Goal: Task Accomplishment & Management: Complete application form

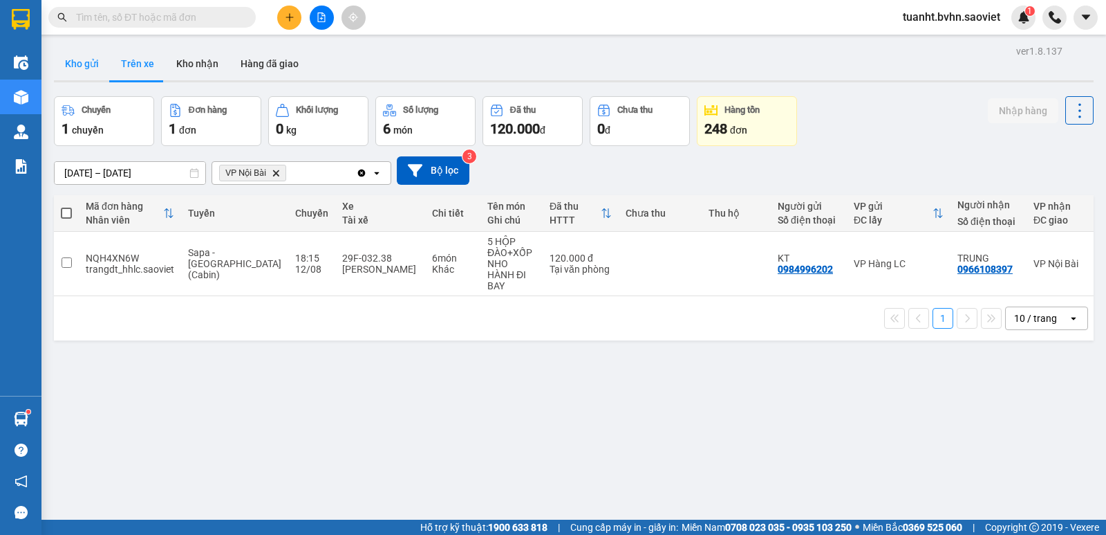
click at [90, 62] on button "Kho gửi" at bounding box center [82, 63] width 56 height 33
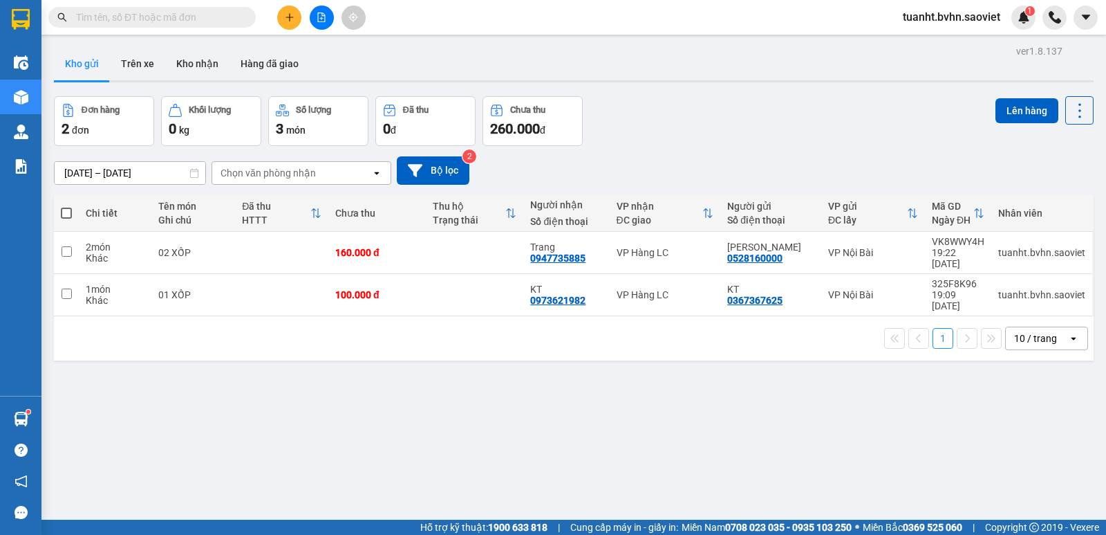
click at [65, 214] on span at bounding box center [66, 212] width 11 height 11
click at [66, 206] on input "checkbox" at bounding box center [66, 206] width 0 height 0
checkbox input "true"
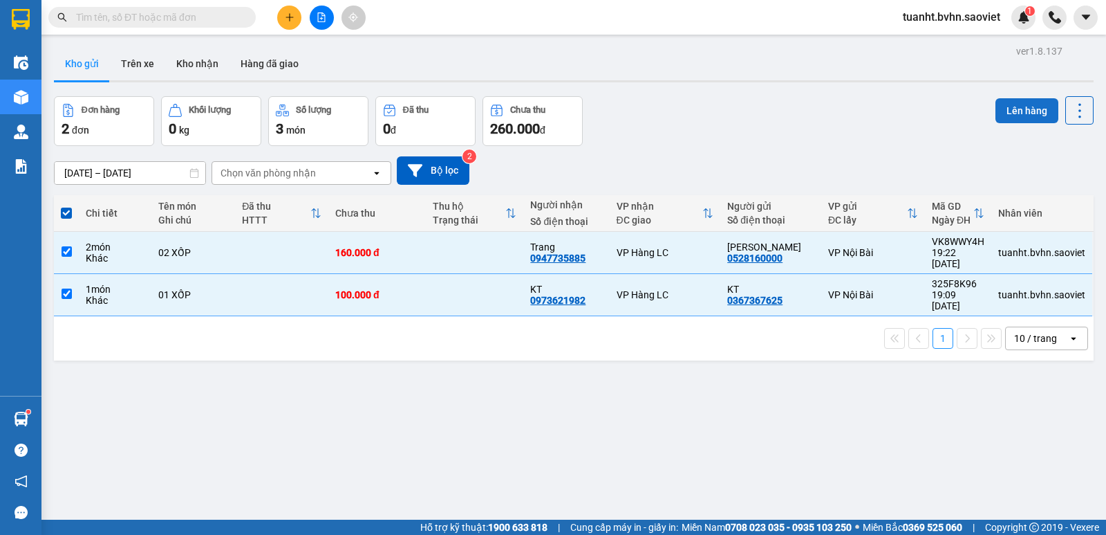
click at [1002, 109] on button "Lên hàng" at bounding box center [1027, 110] width 63 height 25
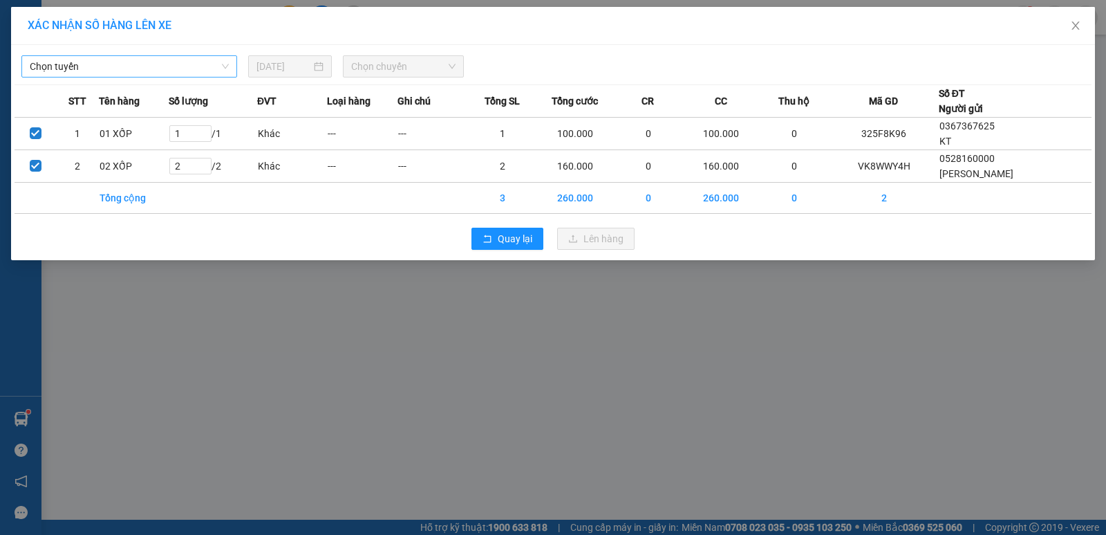
click at [132, 66] on span "Chọn tuyến" at bounding box center [129, 66] width 199 height 21
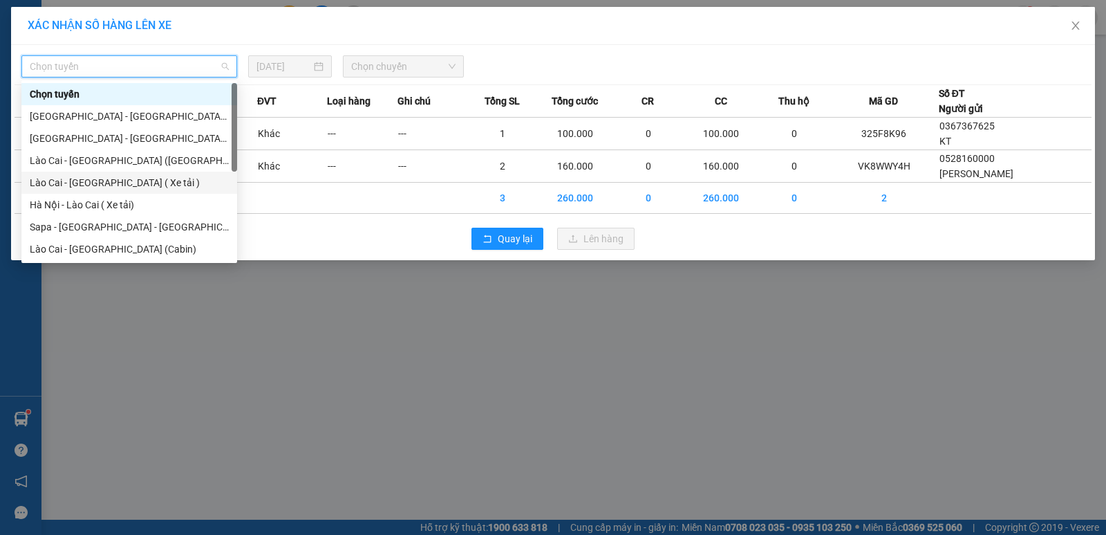
scroll to position [111, 0]
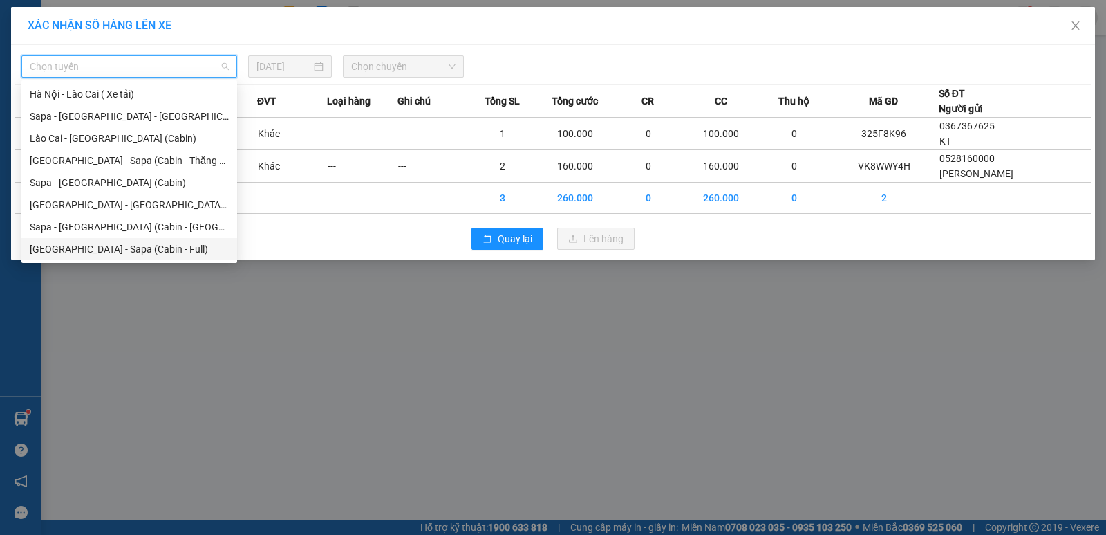
click at [87, 250] on div "[GEOGRAPHIC_DATA] - Sapa (Cabin - Full)" at bounding box center [129, 248] width 199 height 15
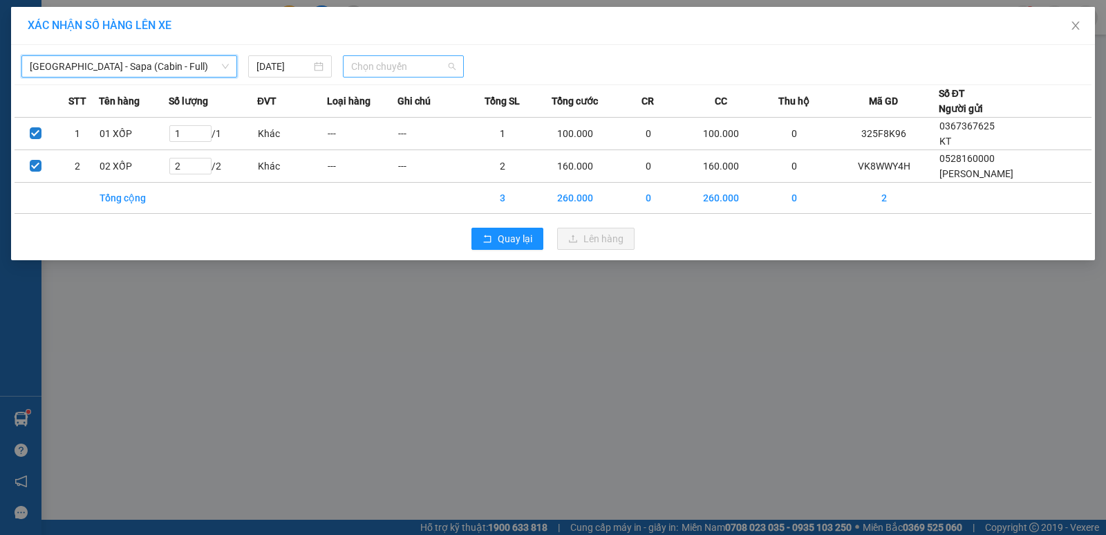
click at [395, 69] on span "Chọn chuyến" at bounding box center [403, 66] width 104 height 21
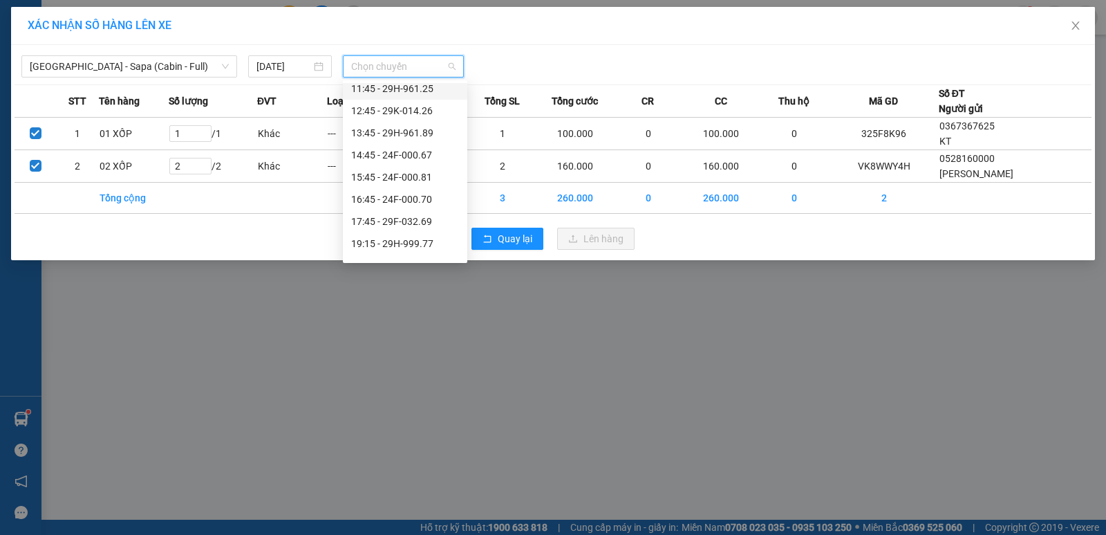
scroll to position [207, 0]
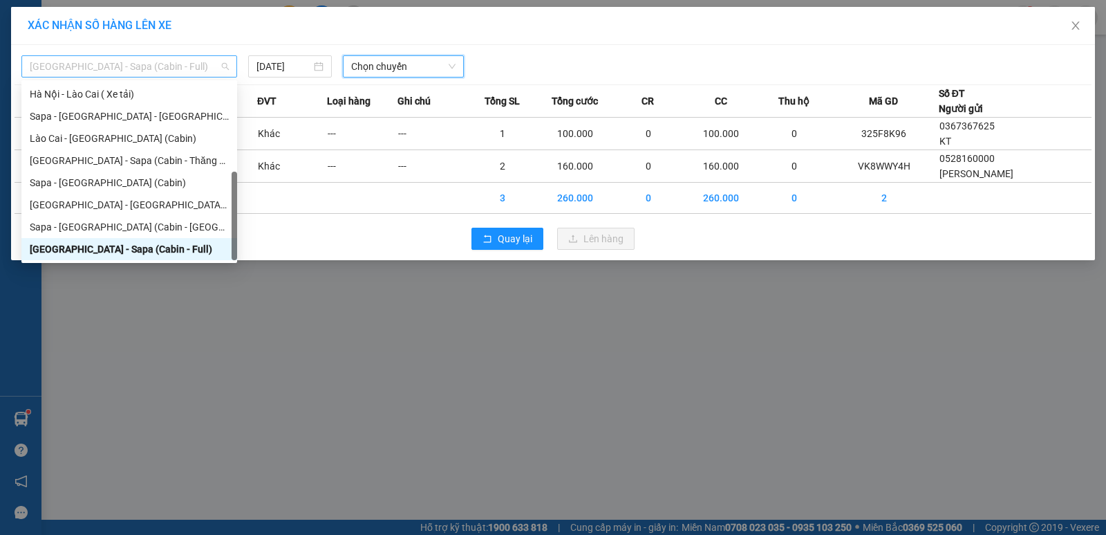
click at [126, 69] on span "[GEOGRAPHIC_DATA] - Sapa (Cabin - Full)" at bounding box center [129, 66] width 199 height 21
click at [111, 156] on div "[GEOGRAPHIC_DATA] - Sapa (Cabin - Thăng Long)" at bounding box center [129, 160] width 199 height 15
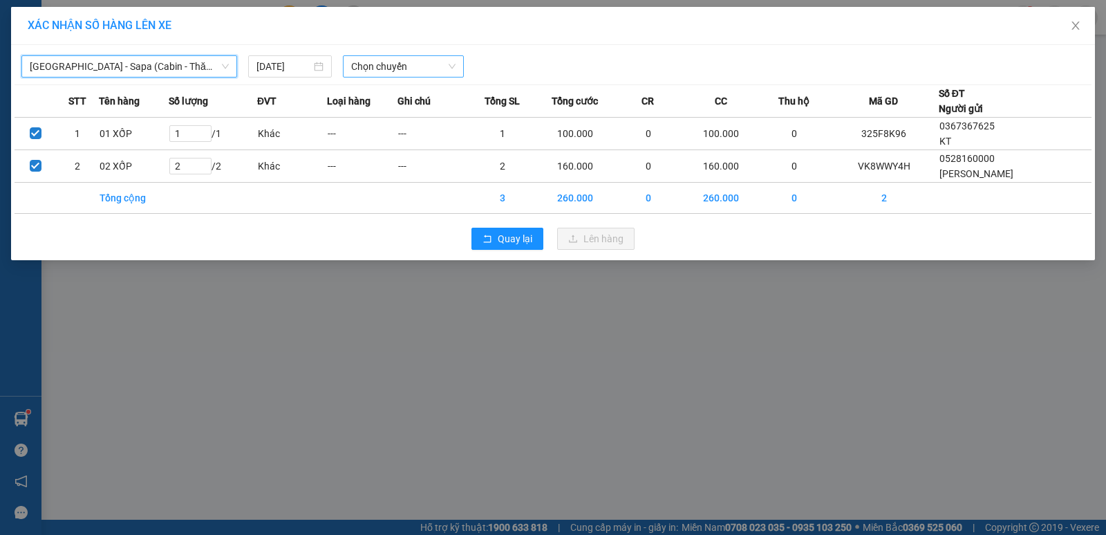
click at [393, 70] on span "Chọn chuyến" at bounding box center [403, 66] width 104 height 21
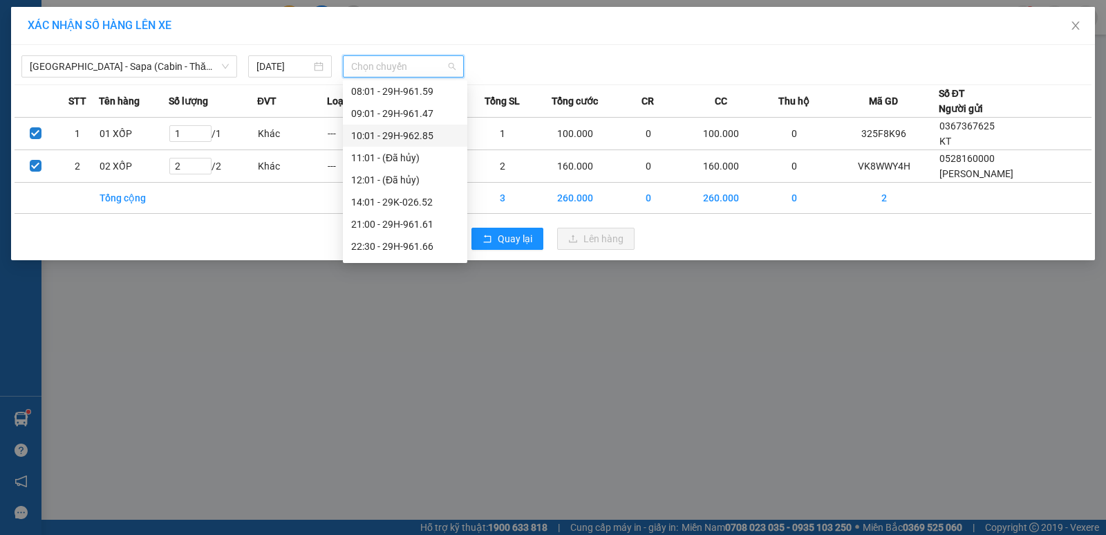
scroll to position [69, 0]
click at [144, 68] on span "[GEOGRAPHIC_DATA] - Sapa (Cabin - Thăng Long)" at bounding box center [129, 66] width 199 height 21
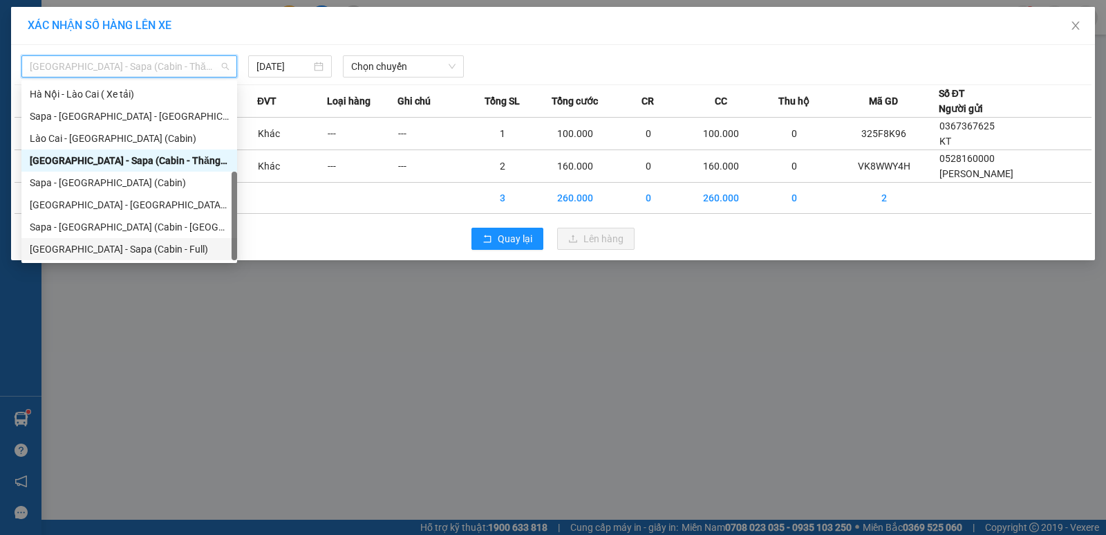
click at [118, 246] on div "[GEOGRAPHIC_DATA] - Sapa (Cabin - Full)" at bounding box center [129, 248] width 199 height 15
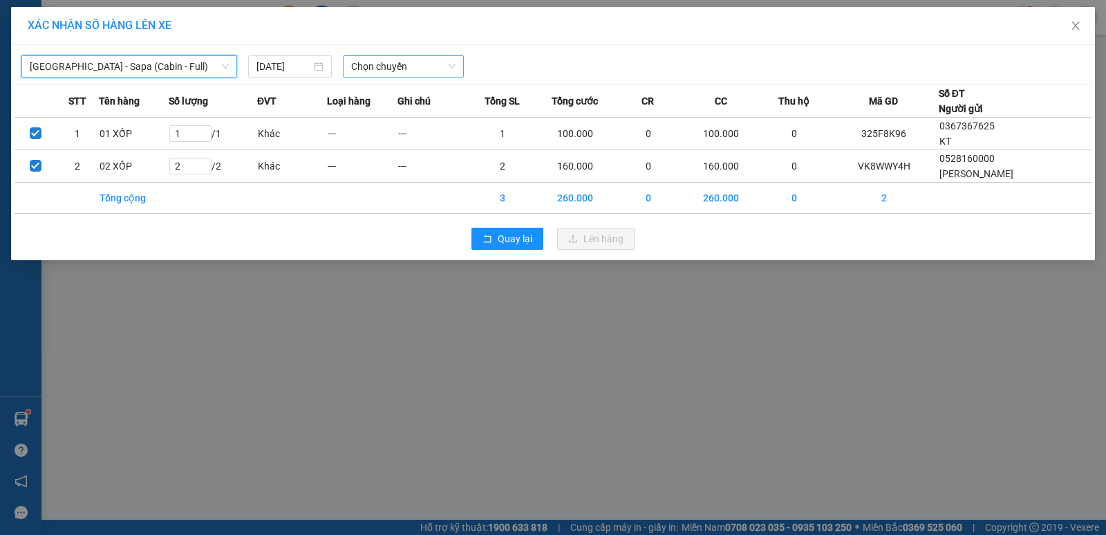
click at [391, 66] on span "Chọn chuyến" at bounding box center [403, 66] width 104 height 21
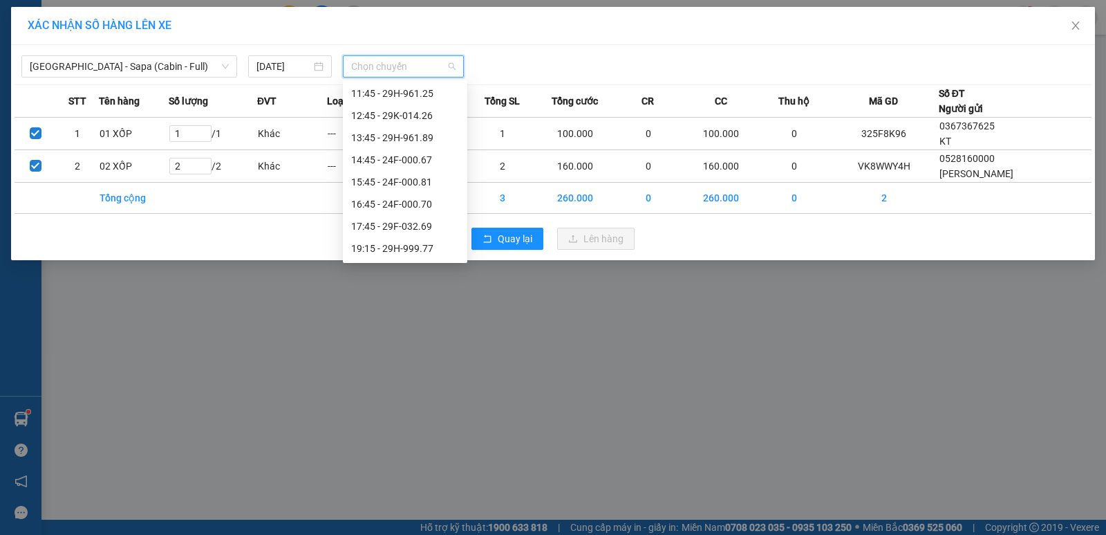
scroll to position [138, 0]
click at [409, 242] on div "19:15 - 29H-999.77" at bounding box center [405, 243] width 108 height 15
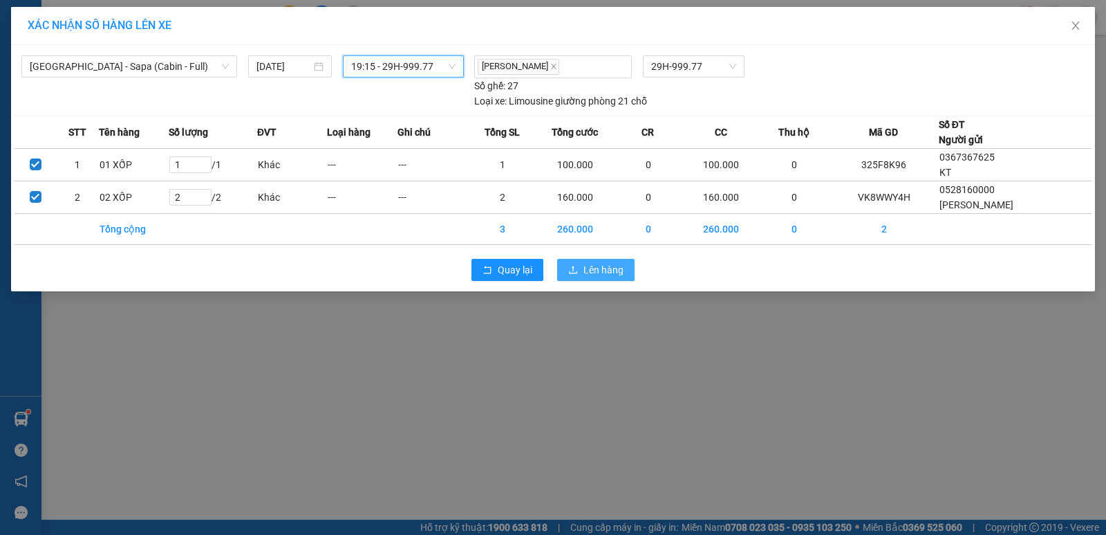
click at [608, 268] on span "Lên hàng" at bounding box center [604, 269] width 40 height 15
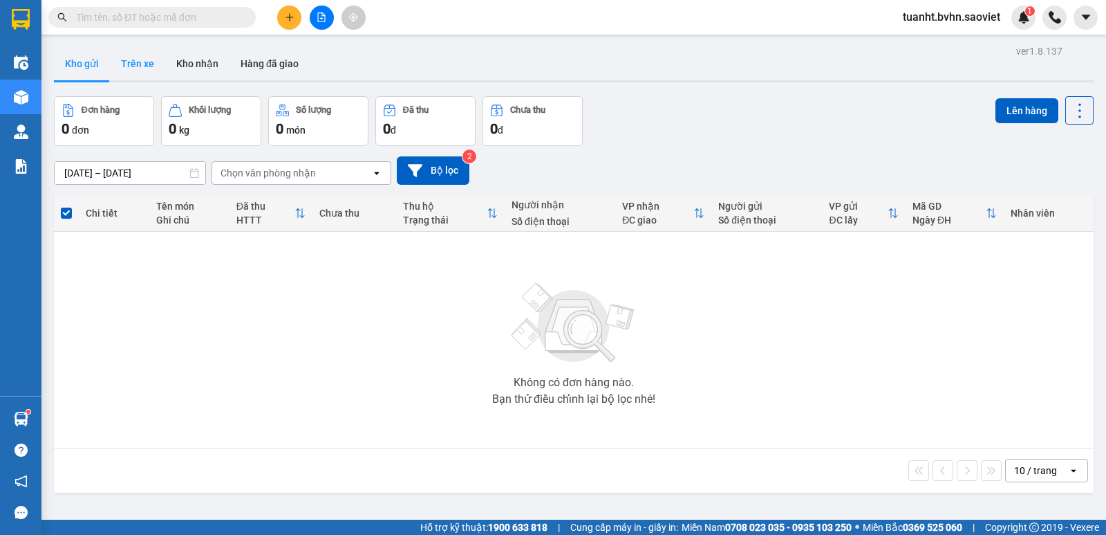
click at [140, 64] on button "Trên xe" at bounding box center [137, 63] width 55 height 33
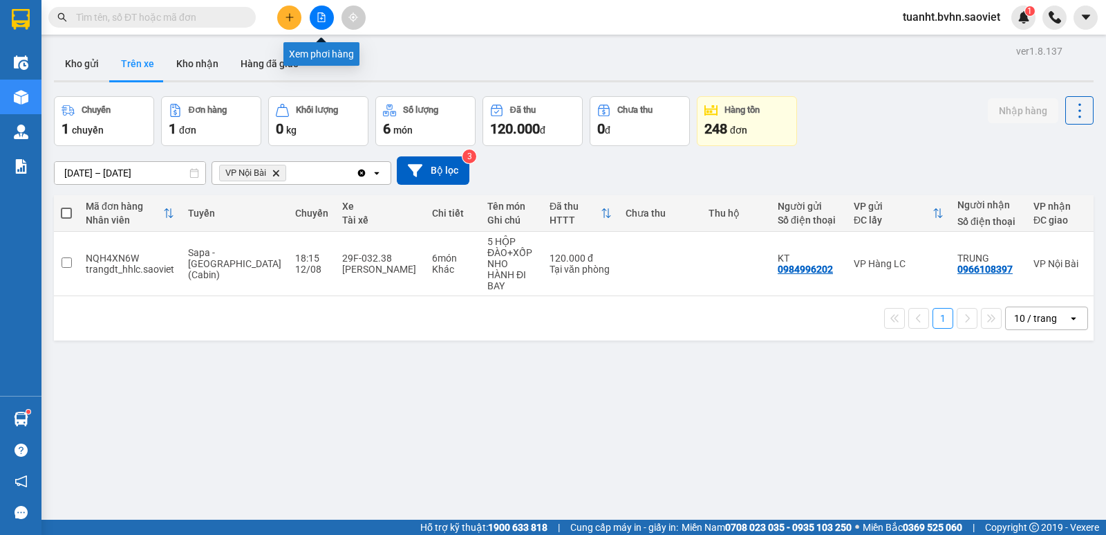
click at [319, 20] on button at bounding box center [322, 18] width 24 height 24
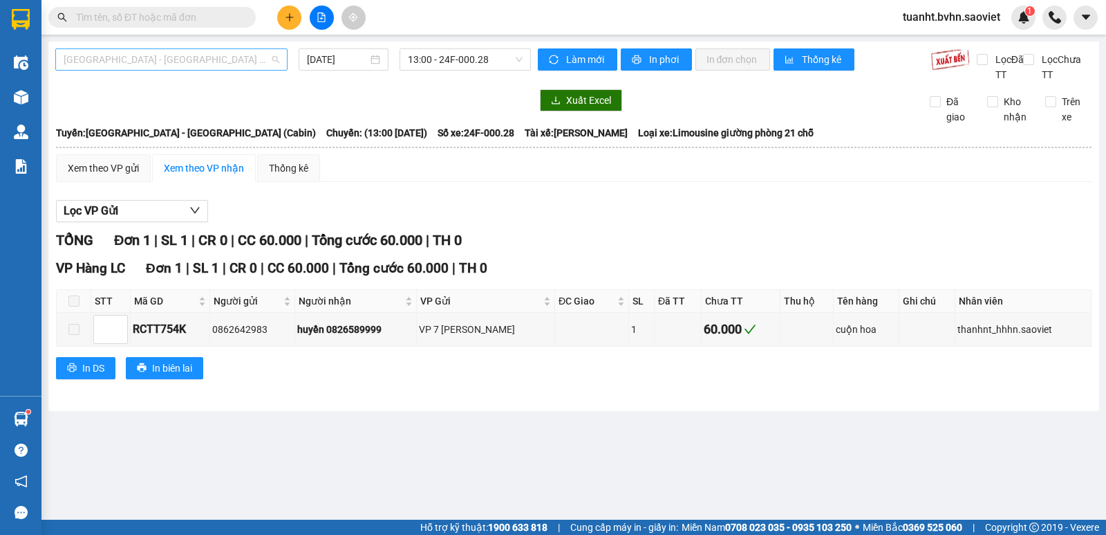
click at [174, 56] on span "[GEOGRAPHIC_DATA] - [GEOGRAPHIC_DATA] (Cabin)" at bounding box center [172, 59] width 216 height 21
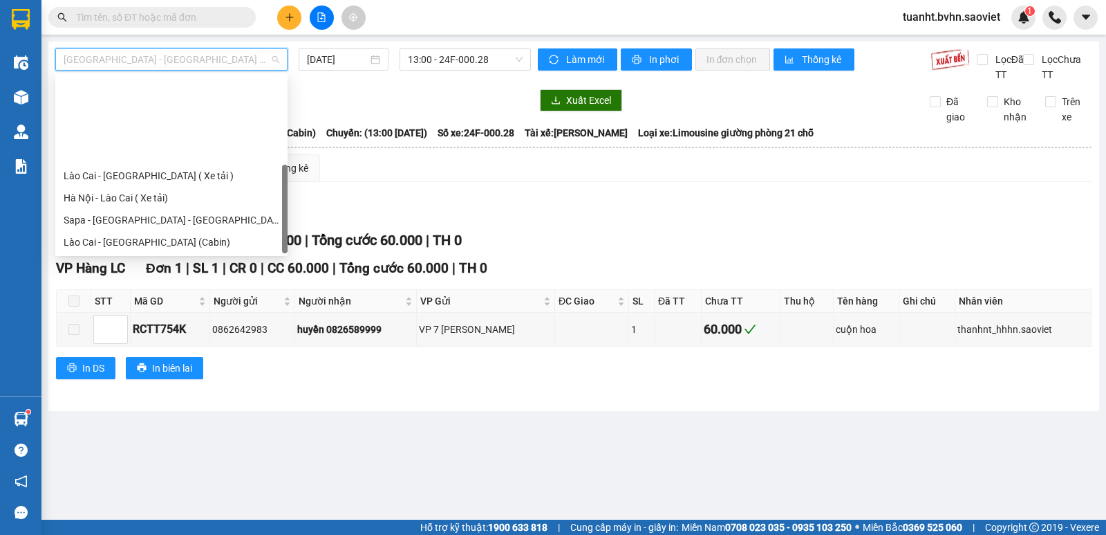
scroll to position [111, 0]
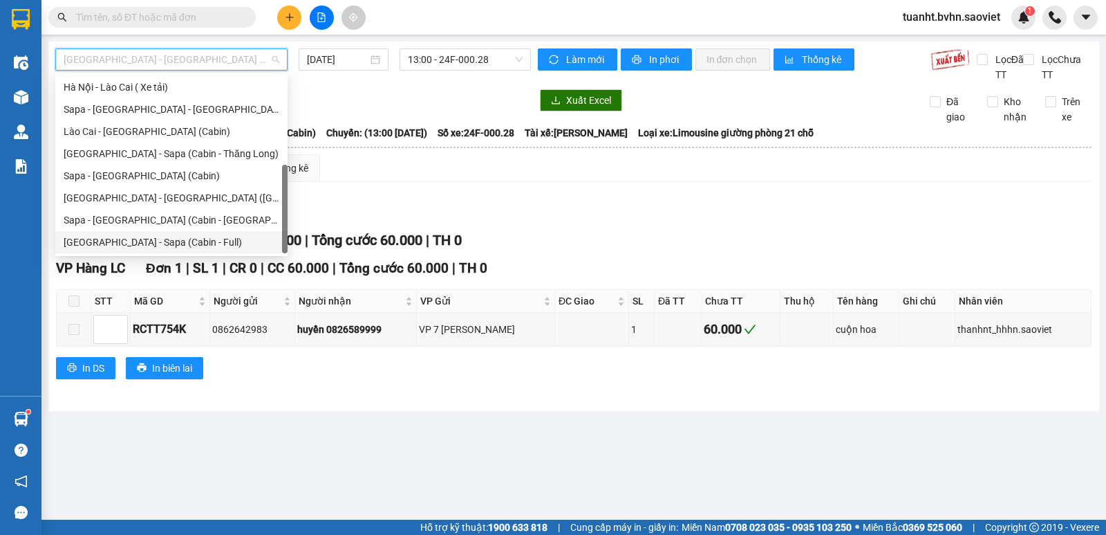
click at [166, 238] on div "[GEOGRAPHIC_DATA] - Sapa (Cabin - Full)" at bounding box center [172, 241] width 216 height 15
type input "[DATE]"
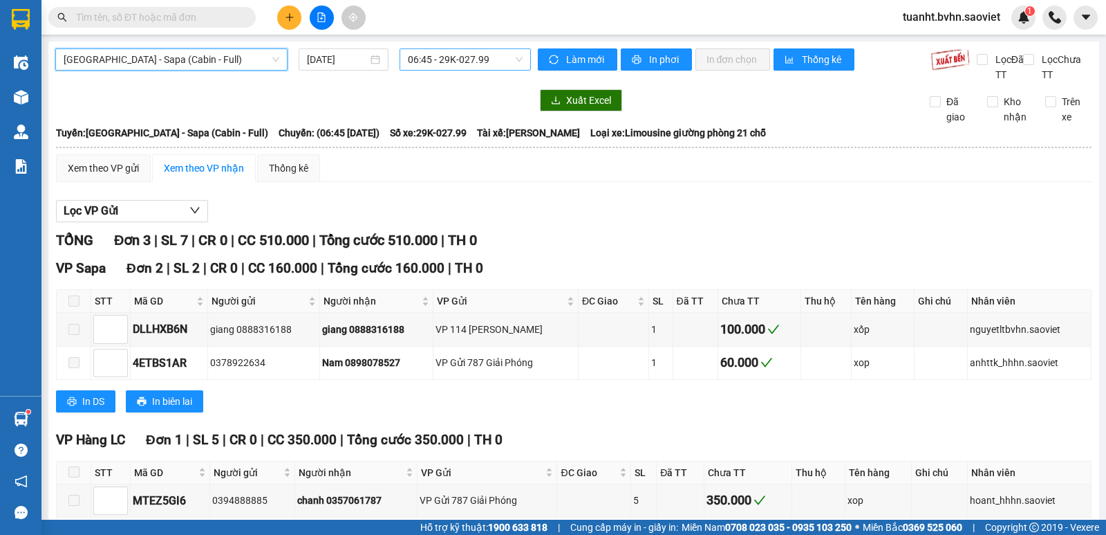
click at [451, 55] on span "06:45 - 29K-027.99" at bounding box center [465, 59] width 114 height 21
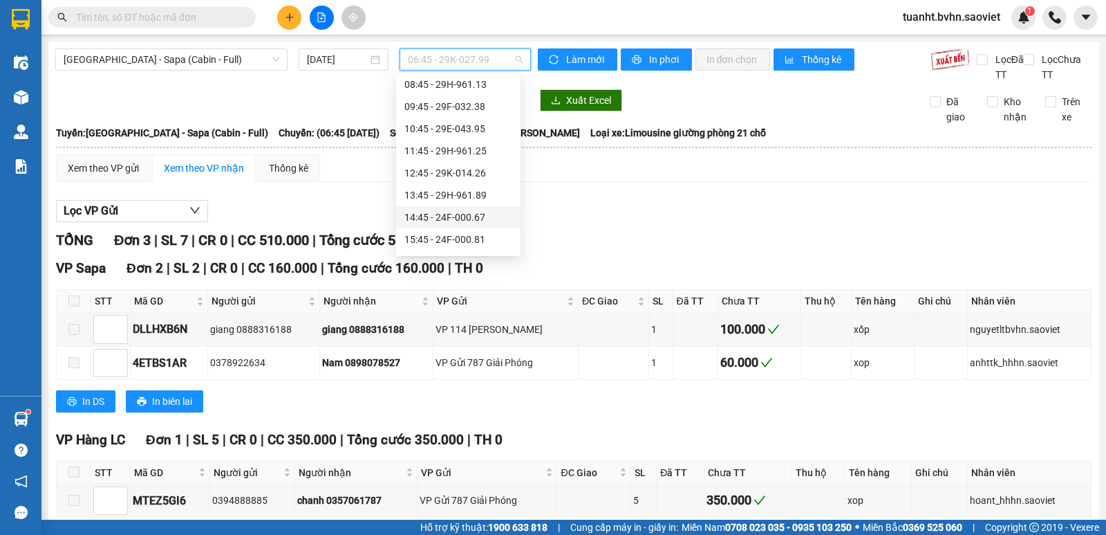
scroll to position [138, 0]
click at [452, 235] on div "19:15 - 29H-999.77" at bounding box center [459, 236] width 108 height 15
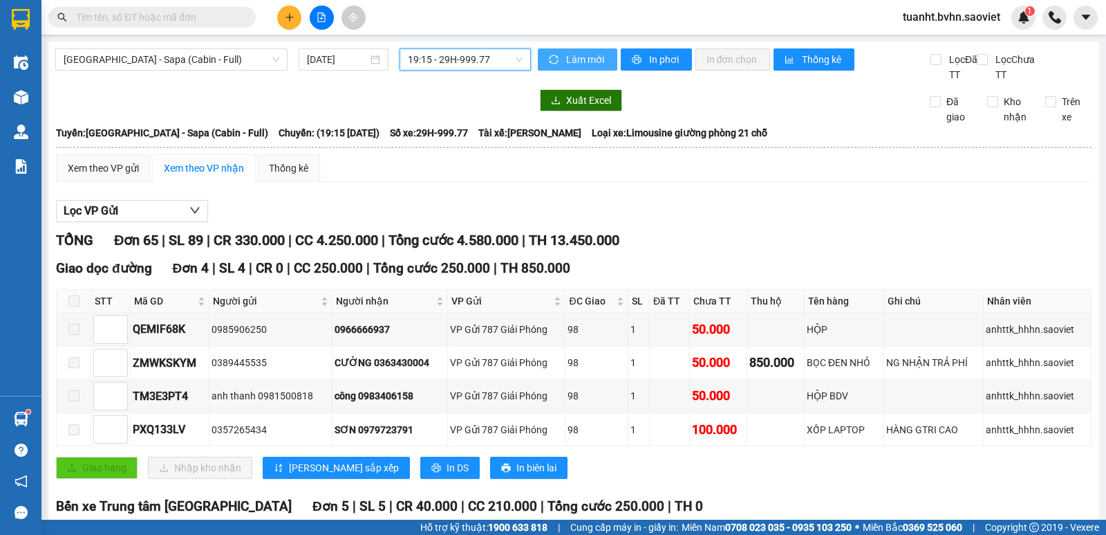
click at [583, 62] on span "Làm mới" at bounding box center [586, 59] width 40 height 15
click at [649, 64] on span "In phơi" at bounding box center [665, 59] width 32 height 15
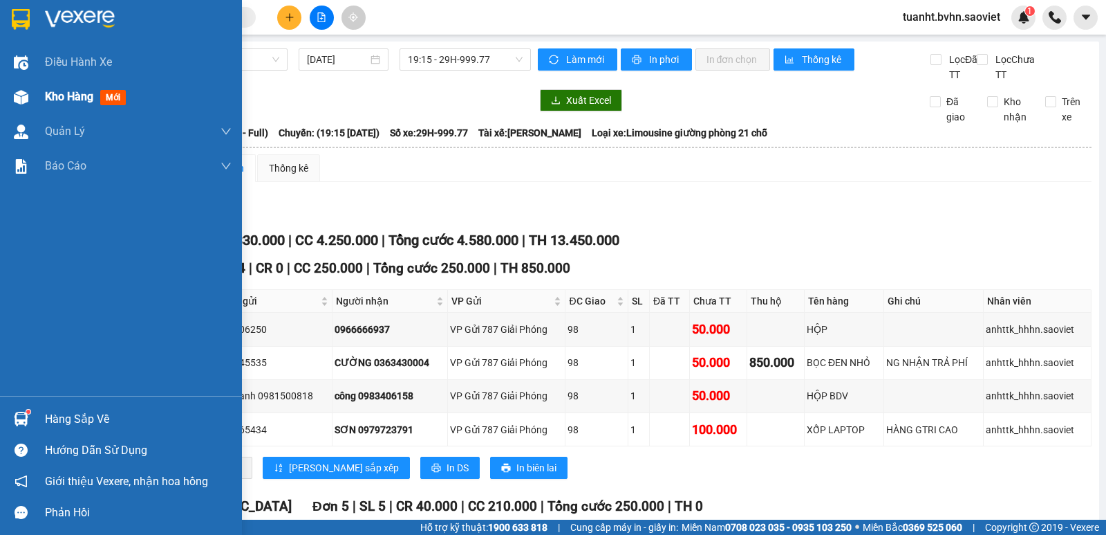
click at [45, 99] on span "Kho hàng" at bounding box center [69, 96] width 48 height 13
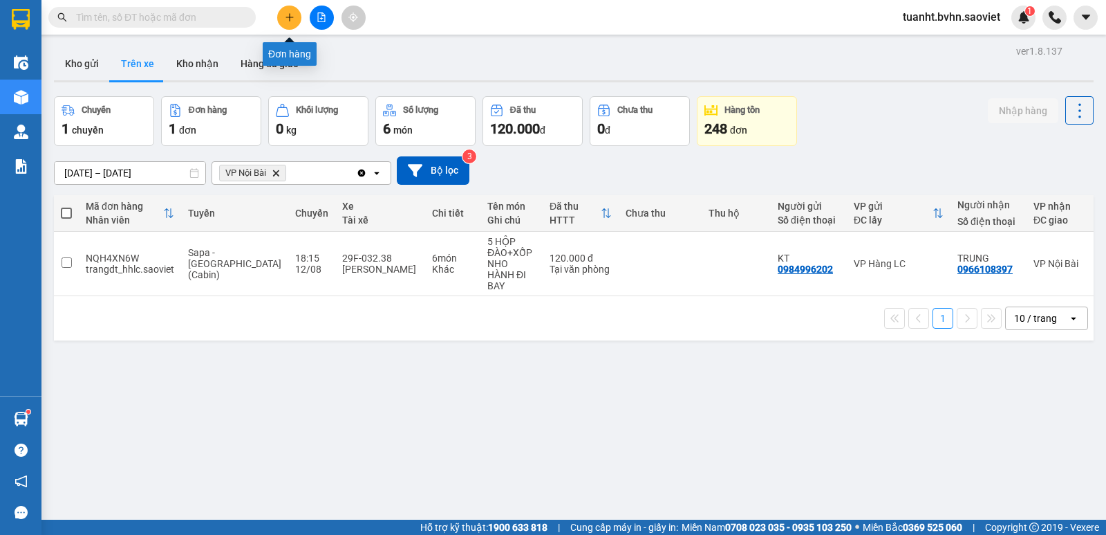
click at [287, 21] on icon "plus" at bounding box center [290, 17] width 10 height 10
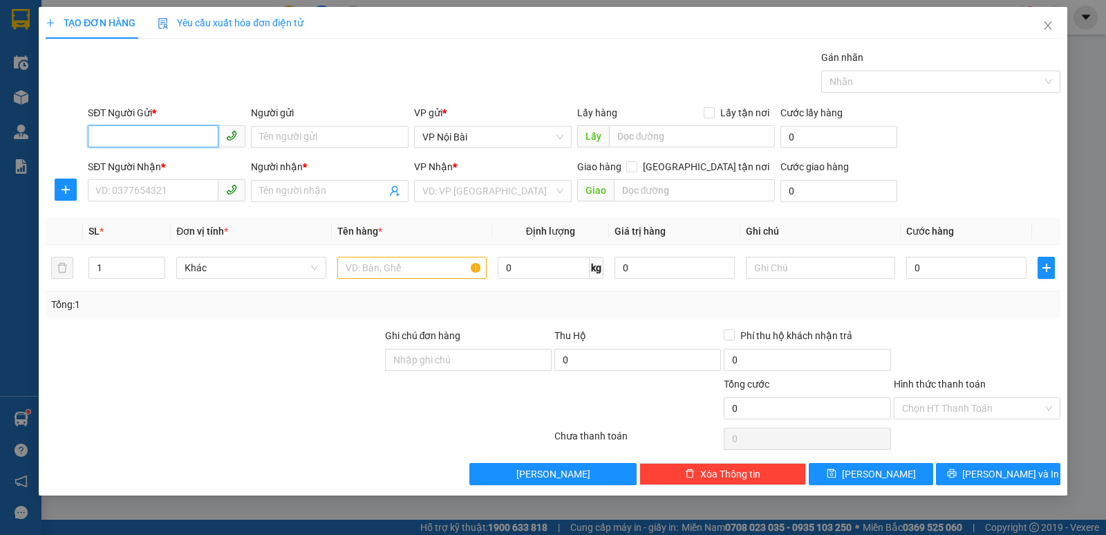
click at [175, 133] on input "SĐT Người Gửi *" at bounding box center [153, 136] width 131 height 22
type input "0928829669"
click at [314, 137] on input "Người gửi" at bounding box center [330, 137] width 158 height 22
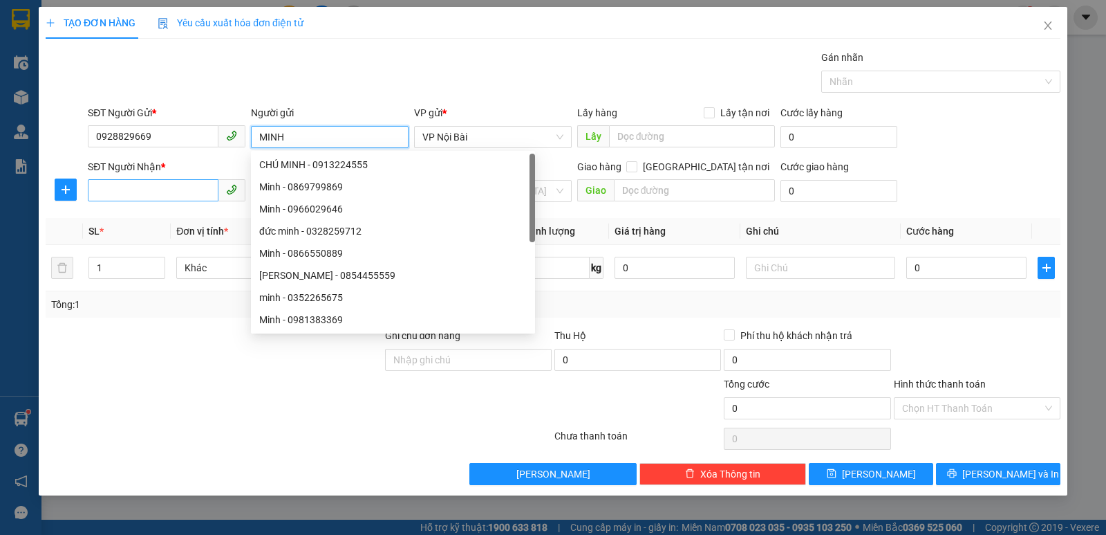
type input "MINH"
click at [165, 190] on input "SĐT Người Nhận *" at bounding box center [153, 190] width 131 height 22
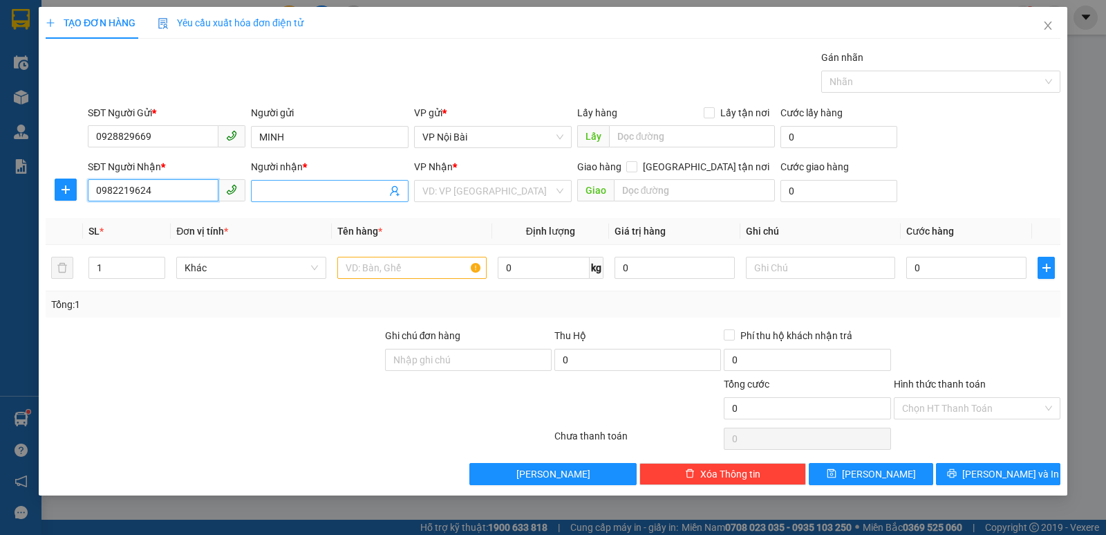
type input "0982219624"
click at [292, 190] on input "Người nhận *" at bounding box center [322, 190] width 127 height 15
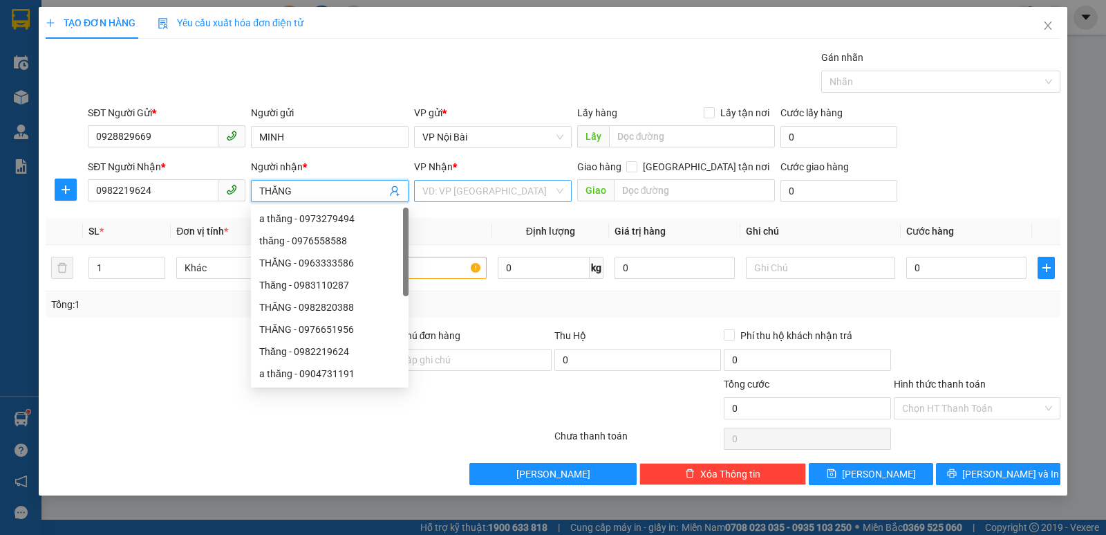
type input "THĂNG"
click at [465, 189] on input "search" at bounding box center [487, 190] width 131 height 21
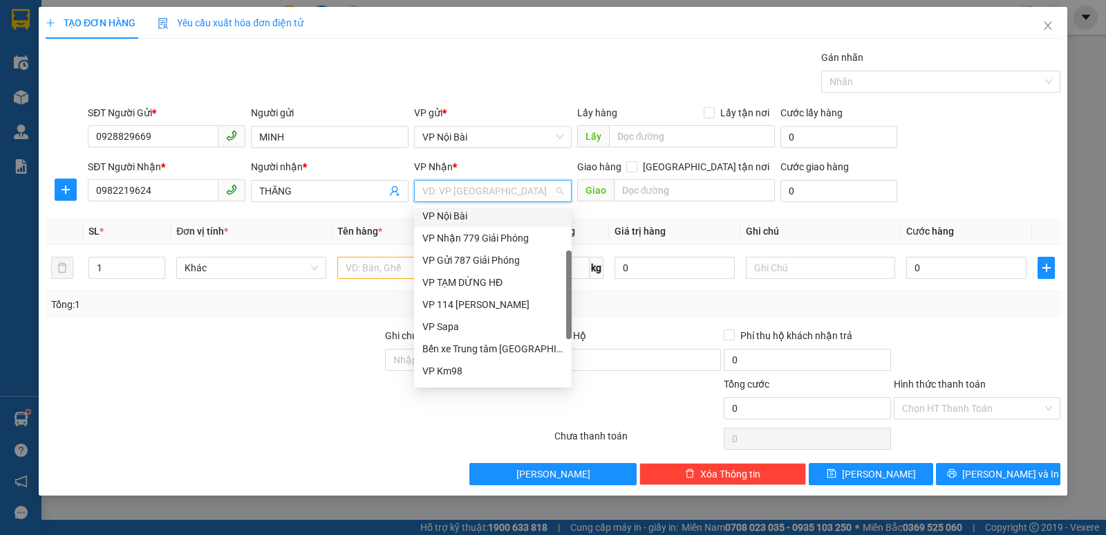
scroll to position [138, 0]
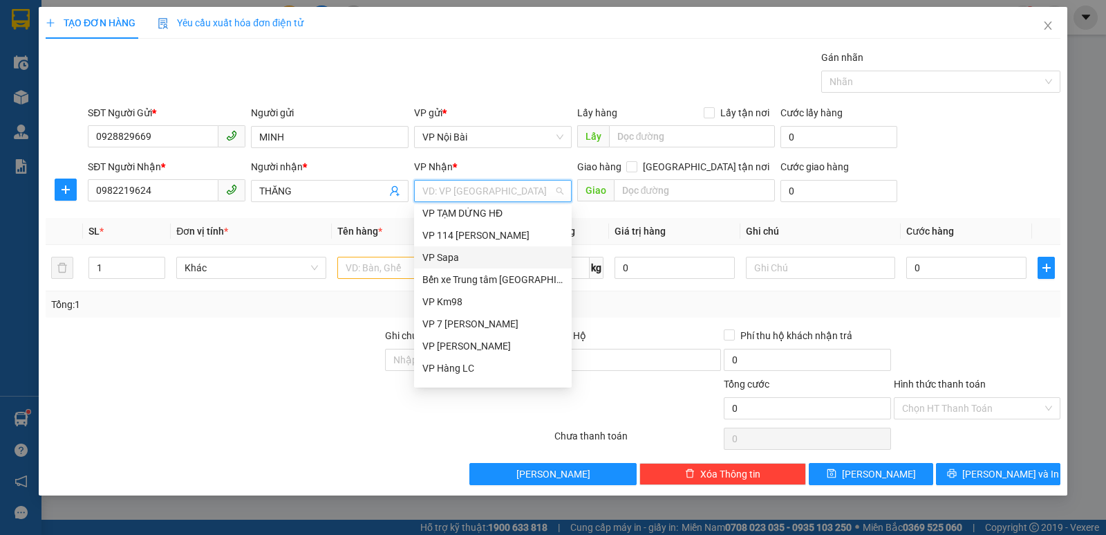
click at [462, 253] on div "VP Sapa" at bounding box center [492, 257] width 141 height 15
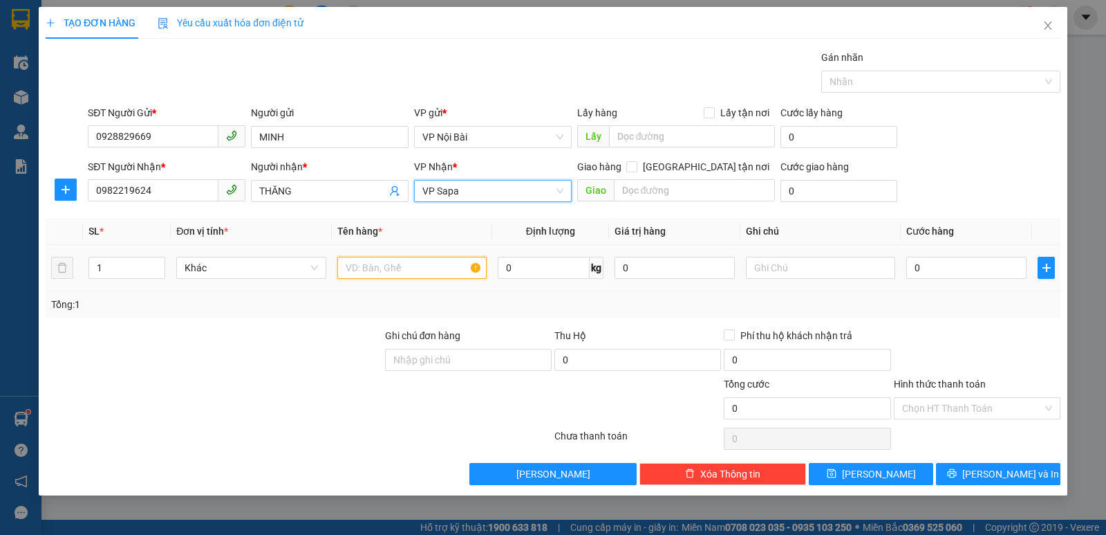
click at [436, 270] on input "text" at bounding box center [411, 268] width 149 height 22
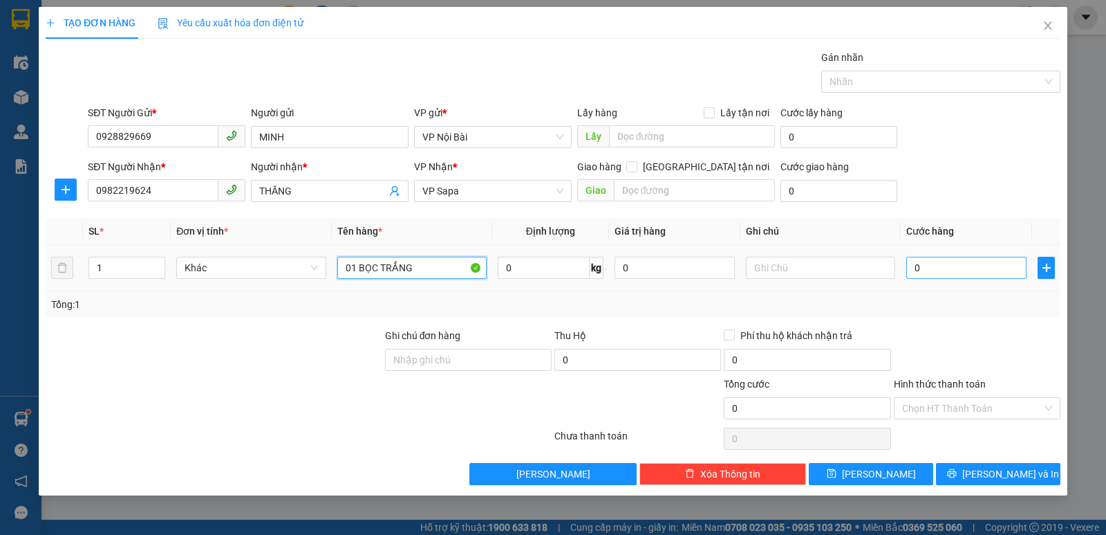
type input "01 BỌC TRẮNG"
click at [946, 267] on input "0" at bounding box center [967, 268] width 120 height 22
type input "5"
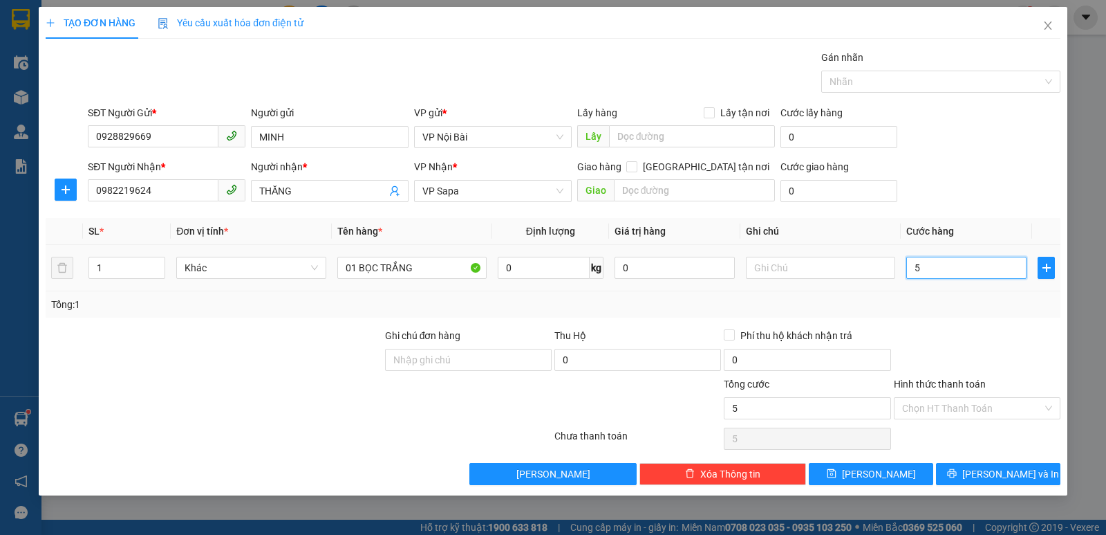
type input "50"
type input "50.000"
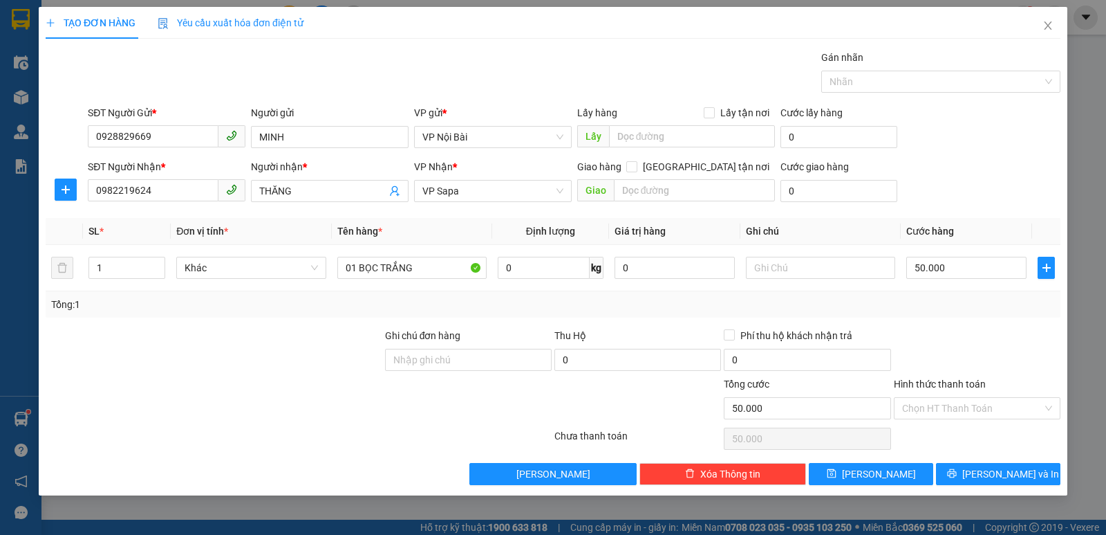
click at [945, 295] on div "Tổng: 1" at bounding box center [553, 304] width 1015 height 26
click at [927, 381] on label "Hình thức thanh toán" at bounding box center [940, 383] width 92 height 11
click at [927, 398] on input "Hình thức thanh toán" at bounding box center [972, 408] width 140 height 21
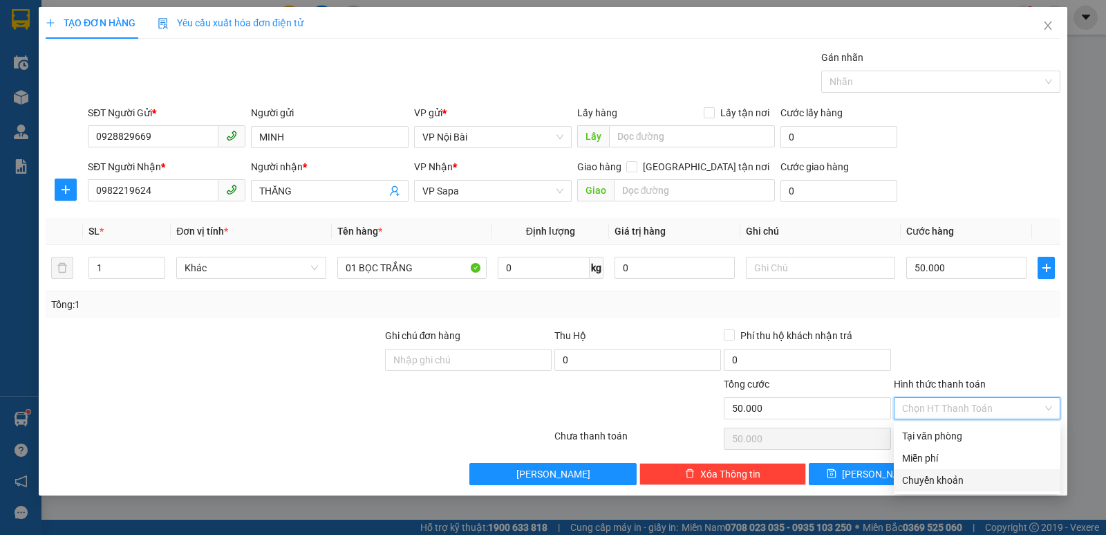
click at [929, 476] on div "Chuyển khoản" at bounding box center [977, 479] width 150 height 15
type input "0"
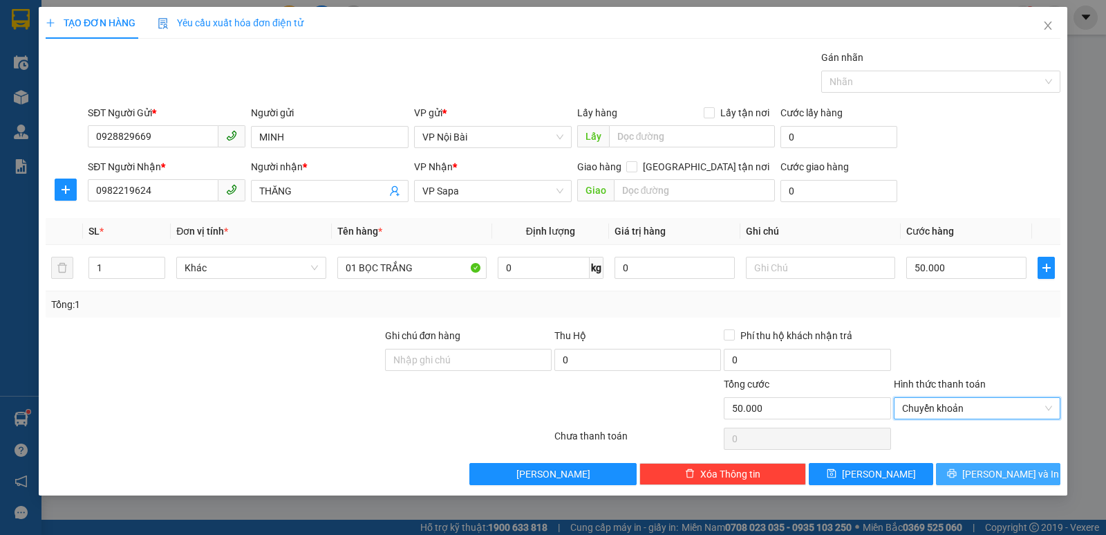
click at [957, 476] on icon "printer" at bounding box center [952, 473] width 10 height 10
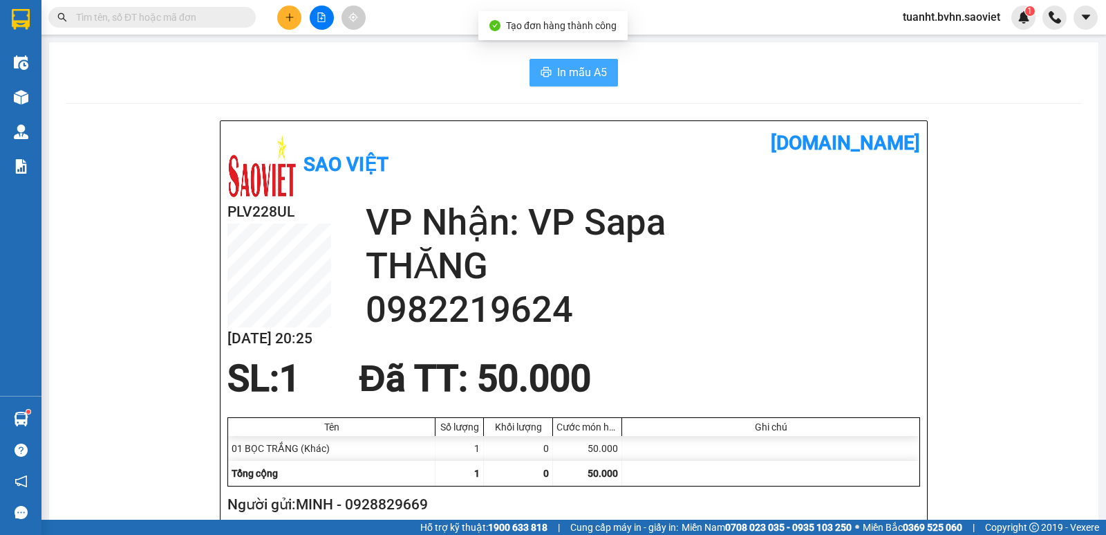
click at [583, 68] on span "In mẫu A5" at bounding box center [582, 72] width 50 height 17
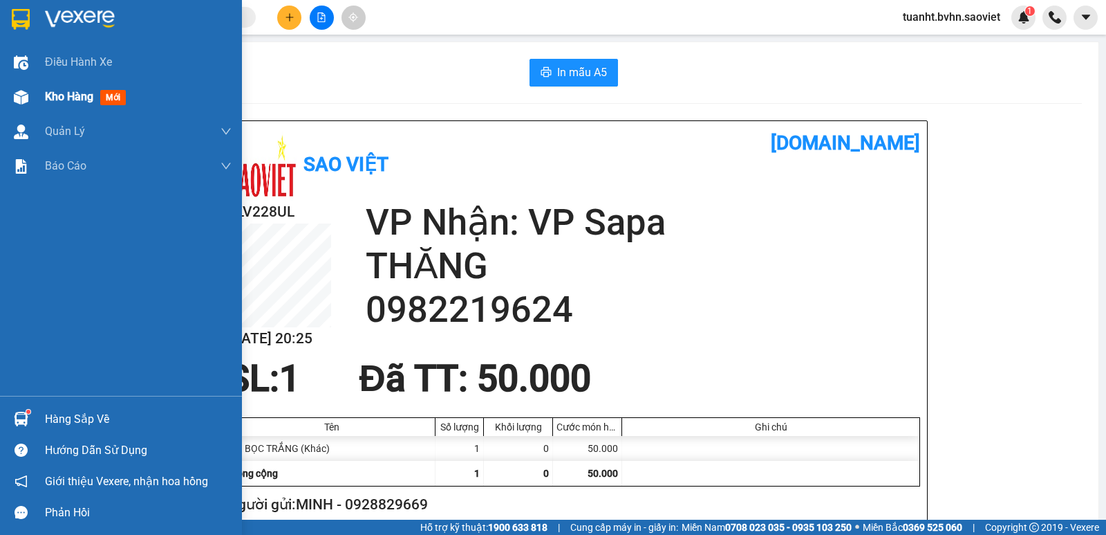
click at [52, 98] on span "Kho hàng" at bounding box center [69, 96] width 48 height 13
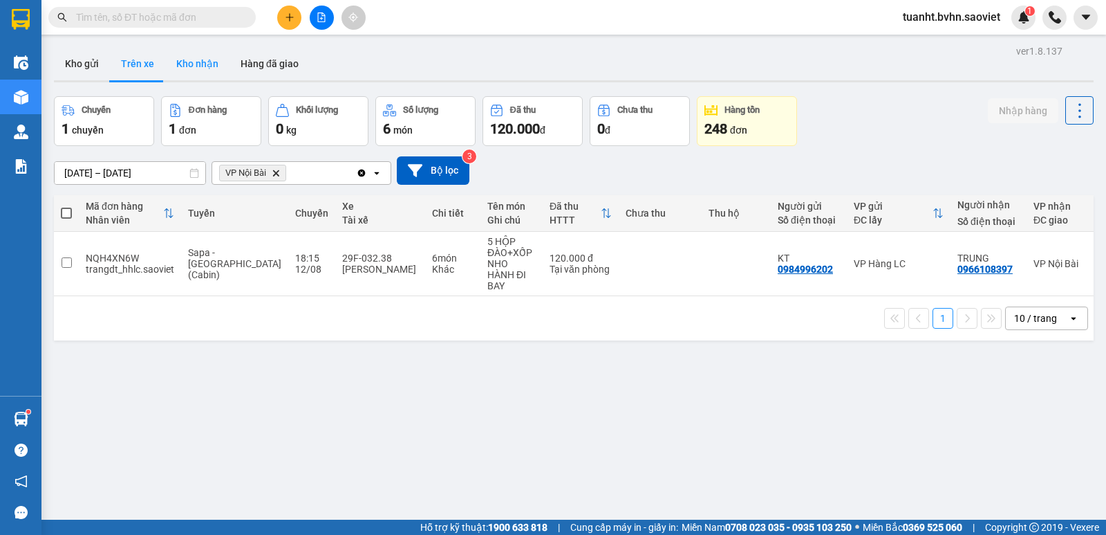
click at [189, 68] on button "Kho nhận" at bounding box center [197, 63] width 64 height 33
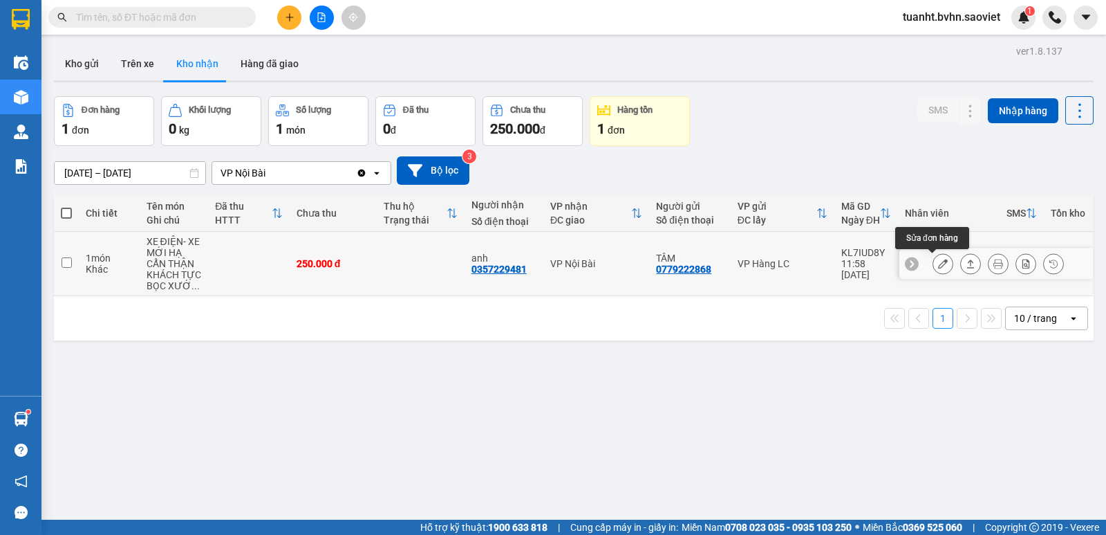
click at [938, 266] on icon at bounding box center [943, 264] width 10 height 10
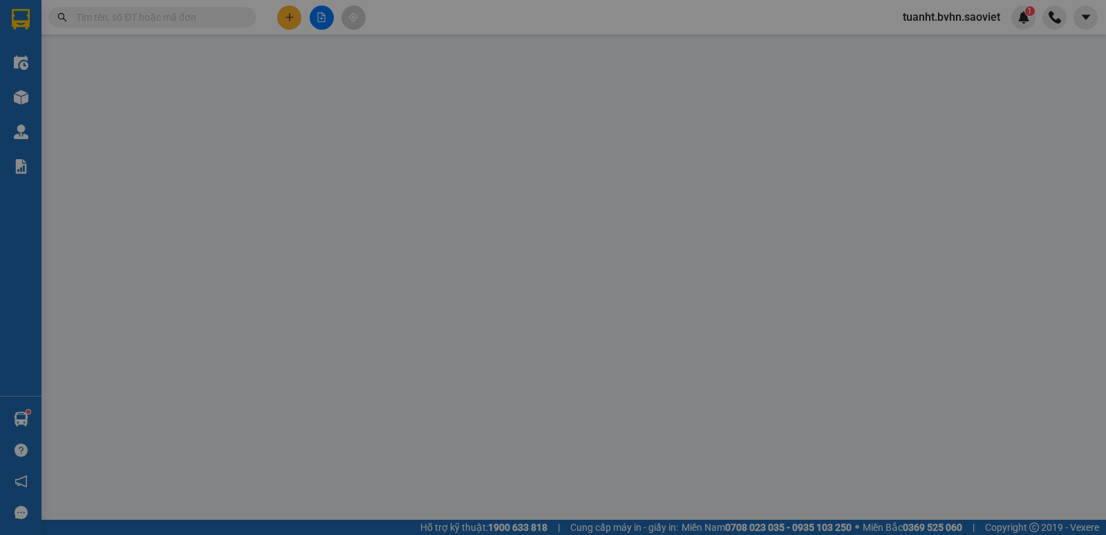
type input "0779222868"
type input "TÂM"
type input "0357229481"
type input "anh"
type input "250.000"
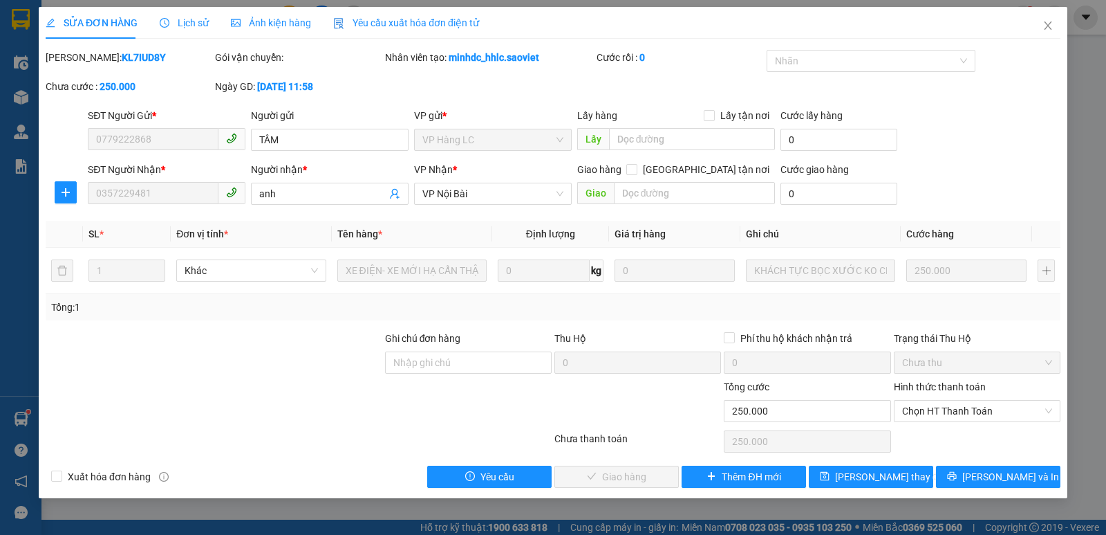
click at [928, 386] on label "Hình thức thanh toán" at bounding box center [940, 386] width 92 height 11
click at [928, 400] on input "Hình thức thanh toán" at bounding box center [972, 410] width 140 height 21
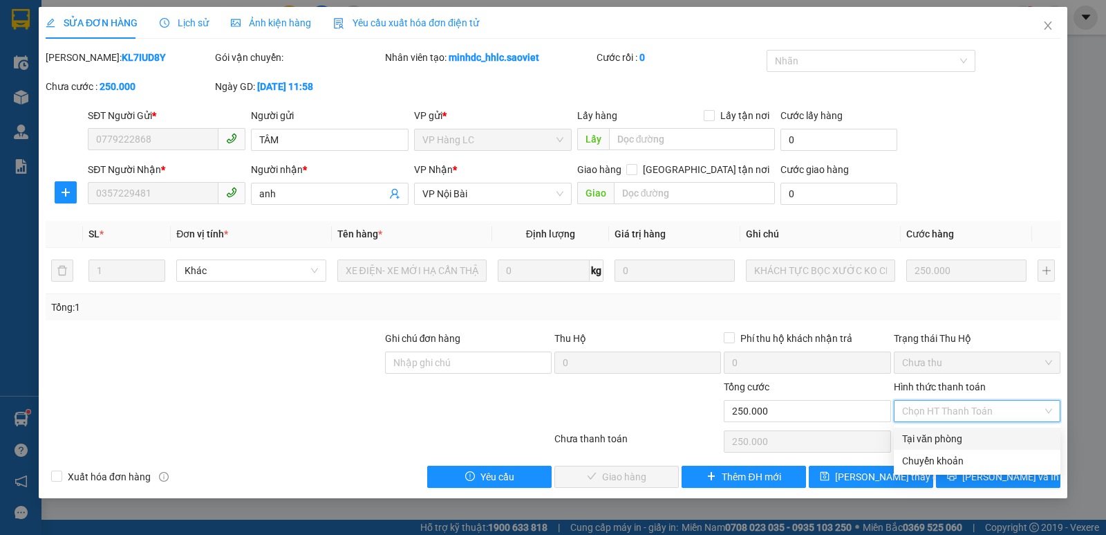
click at [926, 440] on div "Tại văn phòng" at bounding box center [977, 438] width 150 height 15
type input "0"
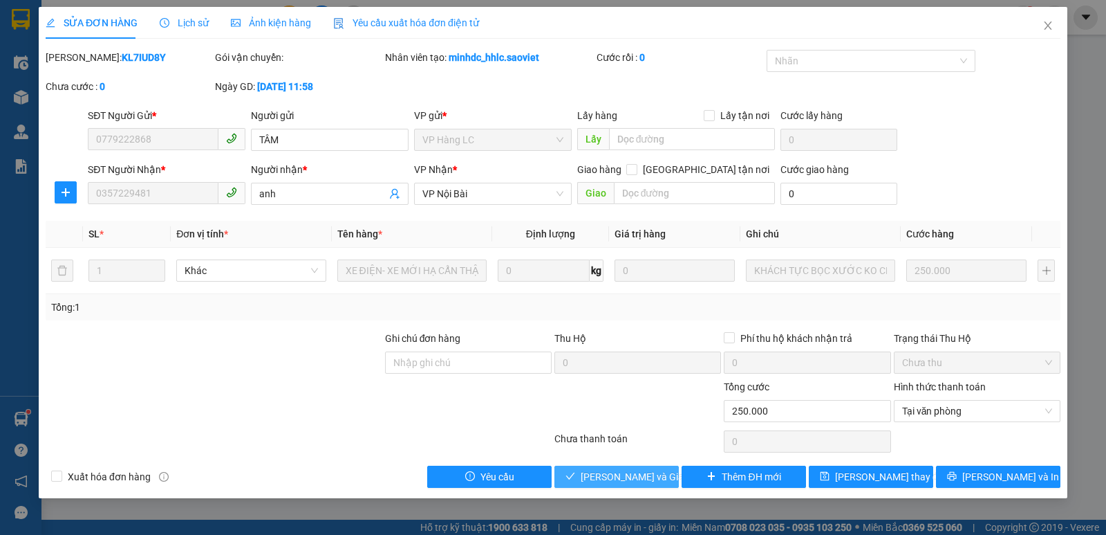
click at [635, 481] on span "[PERSON_NAME] và Giao hàng" at bounding box center [647, 476] width 133 height 15
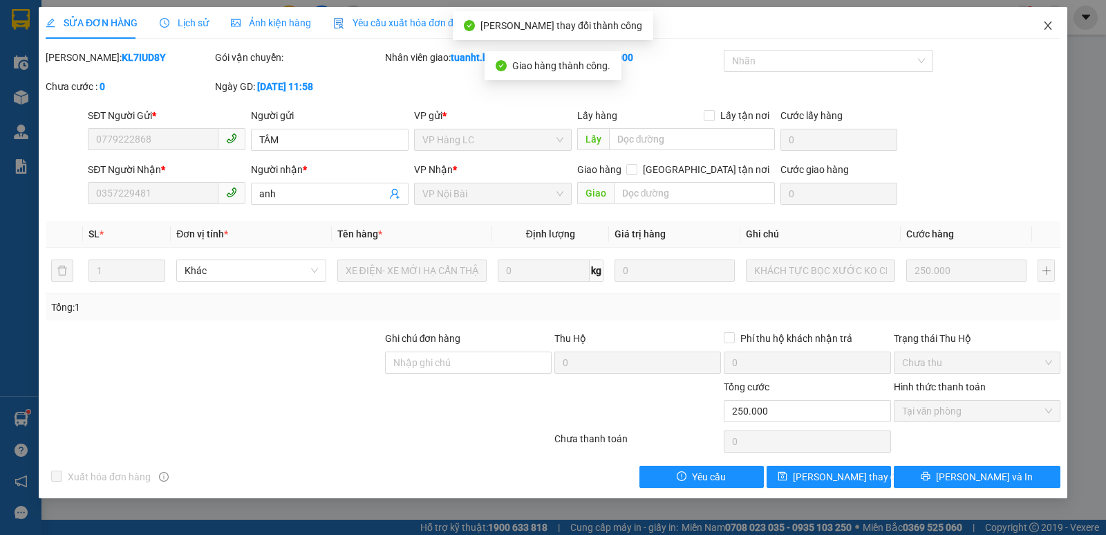
click at [1048, 26] on icon "close" at bounding box center [1048, 25] width 8 height 8
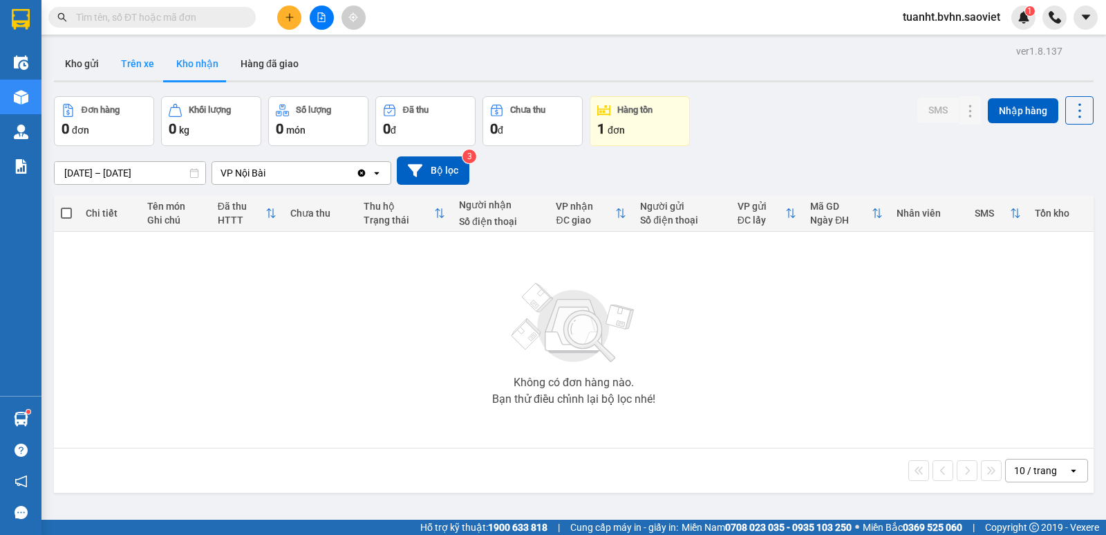
click at [138, 55] on button "Trên xe" at bounding box center [137, 63] width 55 height 33
